Goal: Information Seeking & Learning: Learn about a topic

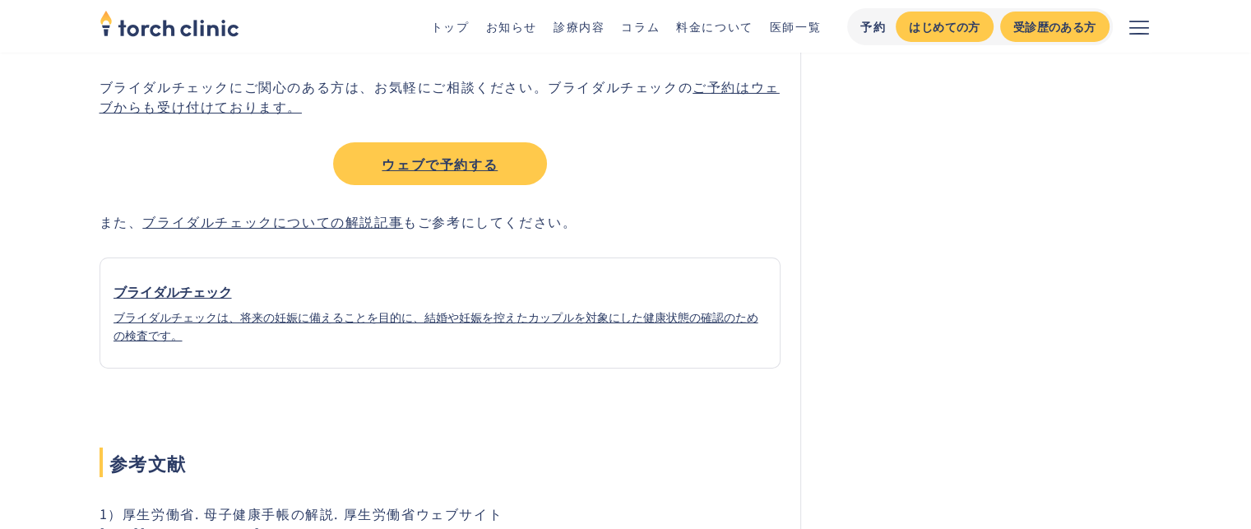
scroll to position [5802, 0]
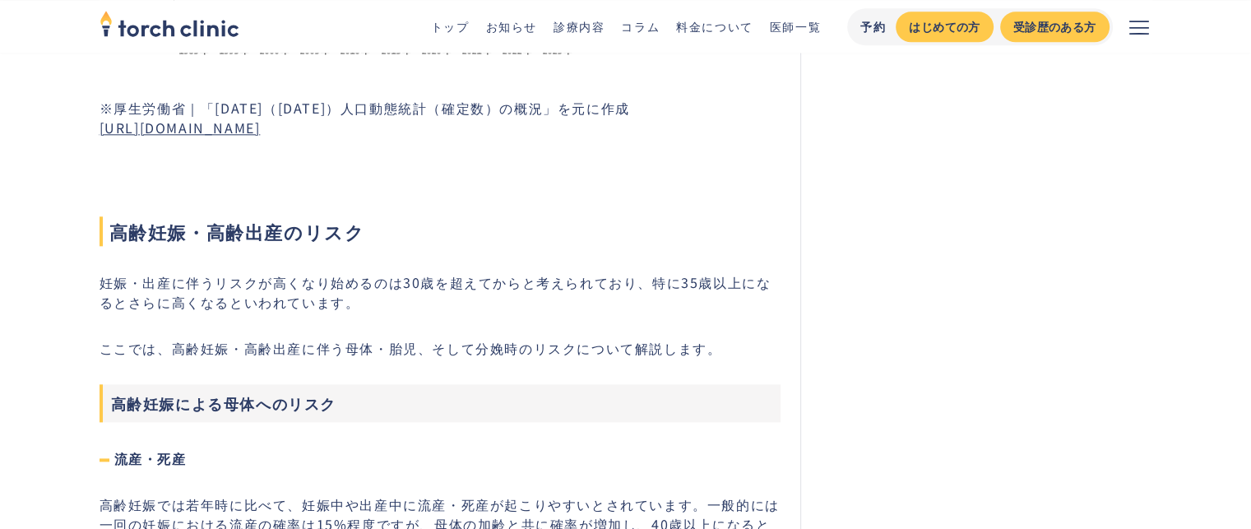
scroll to position [1950, 0]
